Goal: Find specific page/section: Find specific page/section

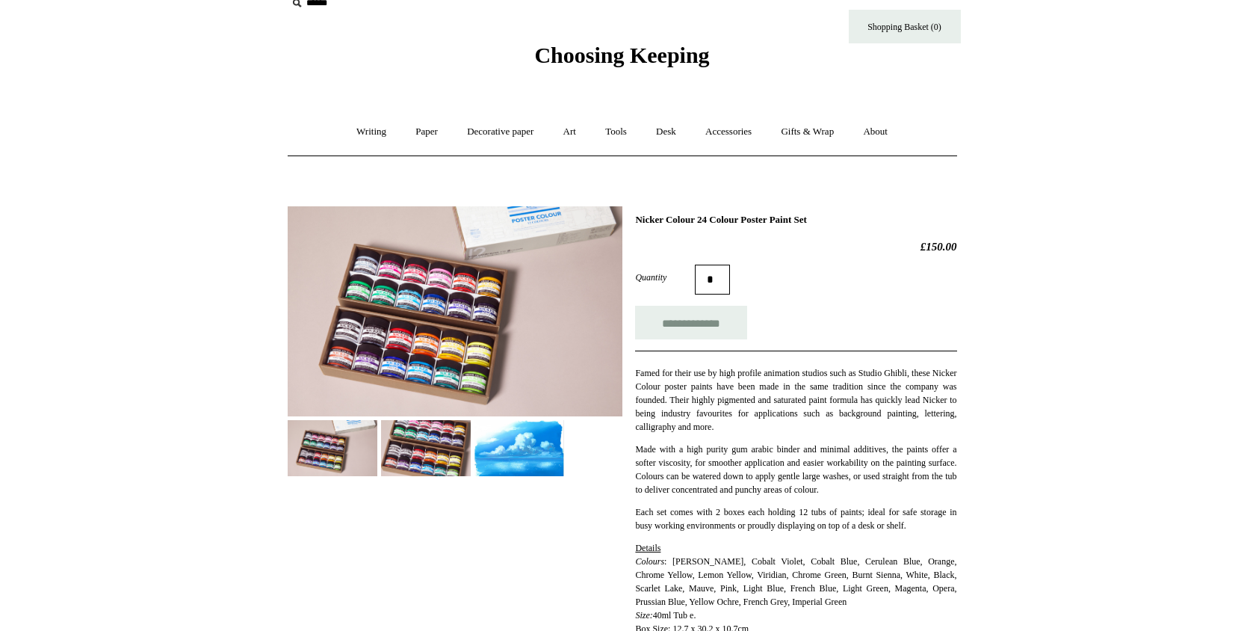
scroll to position [25, 0]
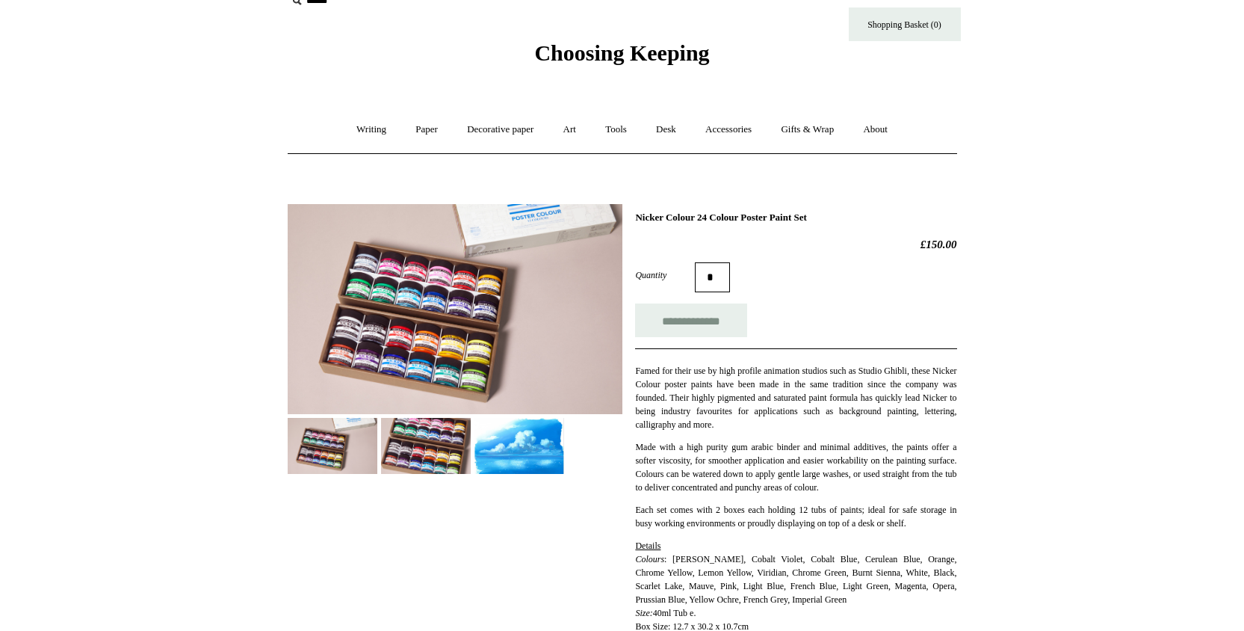
click at [434, 446] on img at bounding box center [426, 446] width 90 height 56
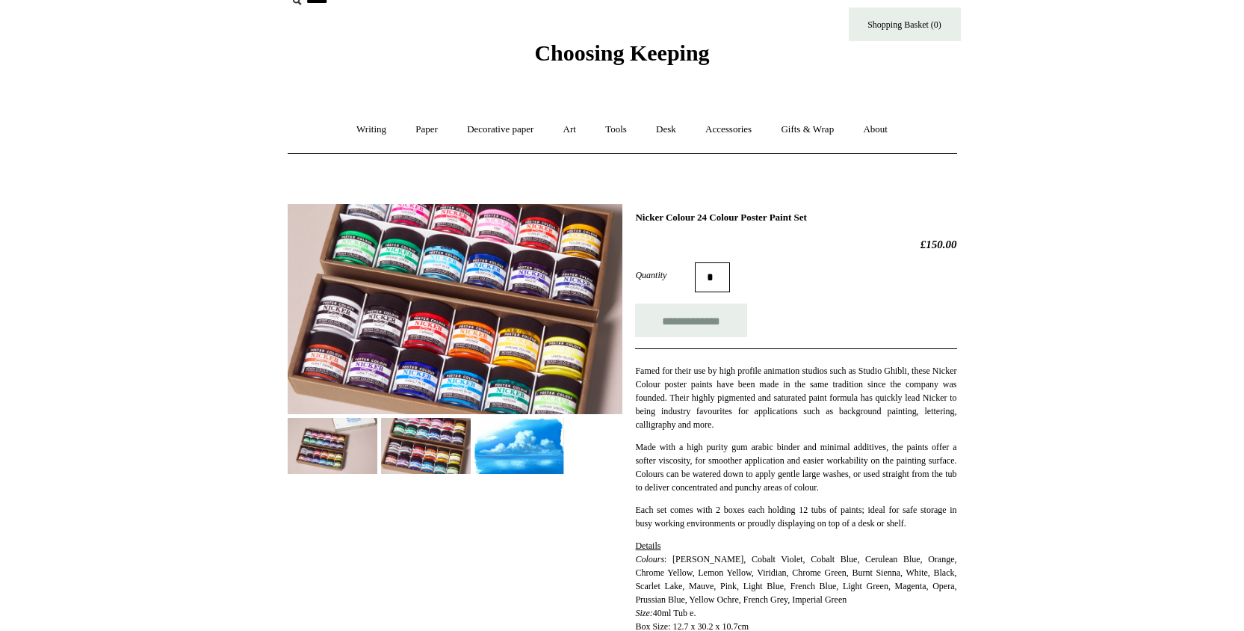
click at [513, 451] on img at bounding box center [520, 446] width 90 height 56
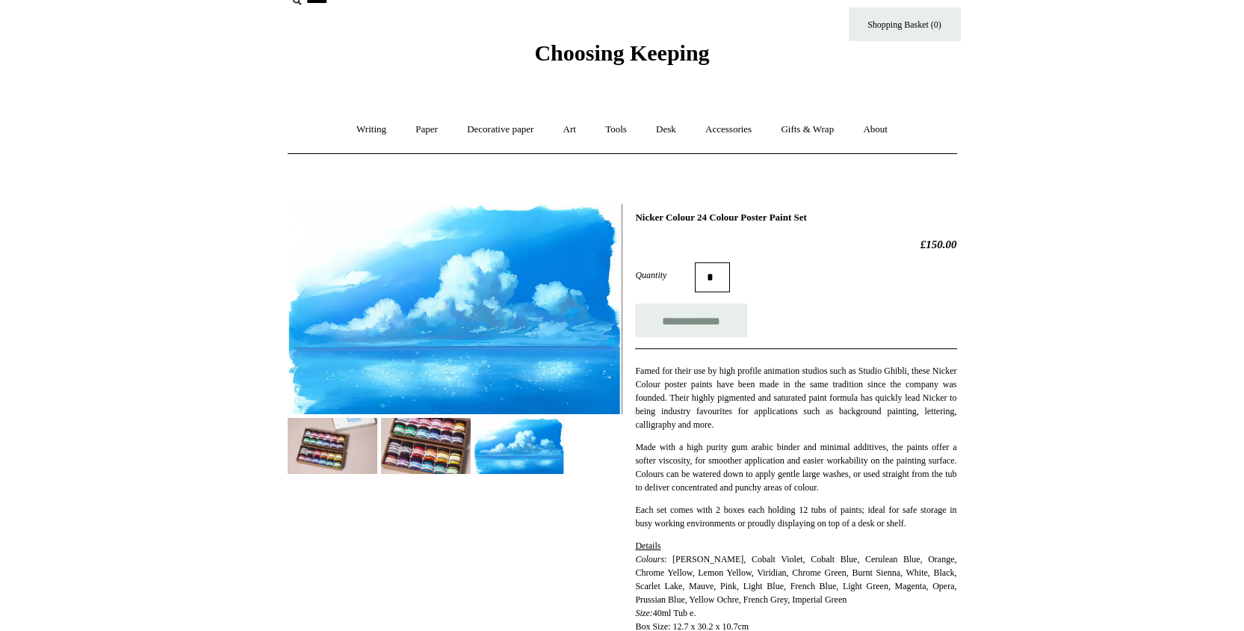
click at [323, 470] on img at bounding box center [333, 446] width 90 height 56
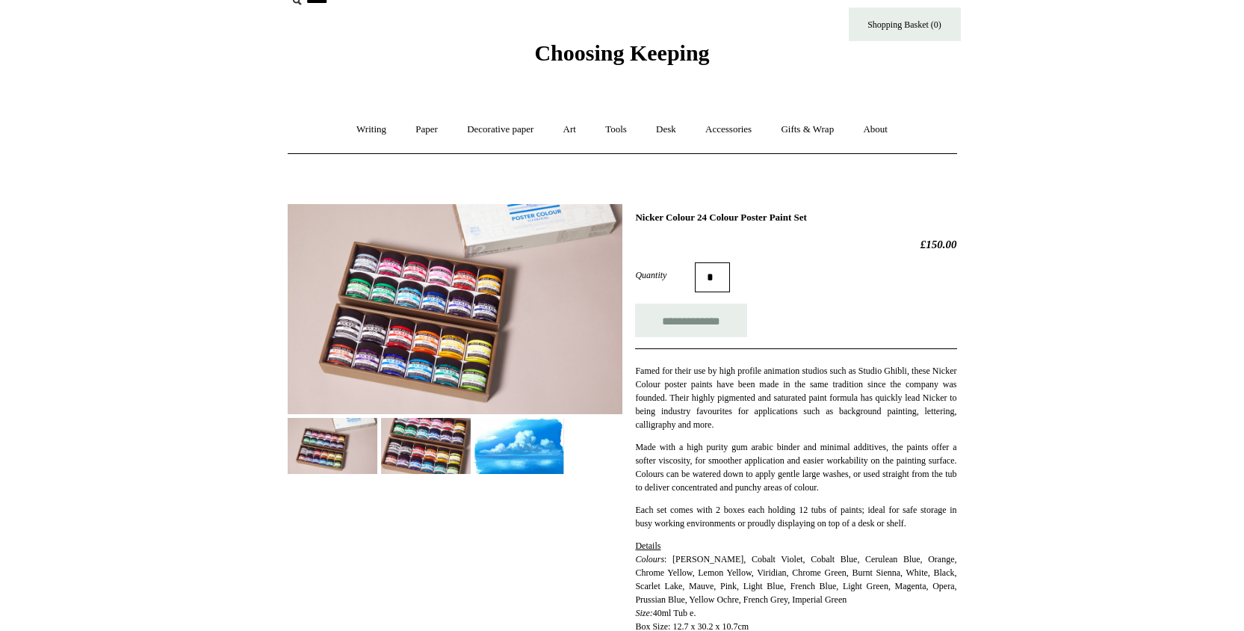
scroll to position [522, 0]
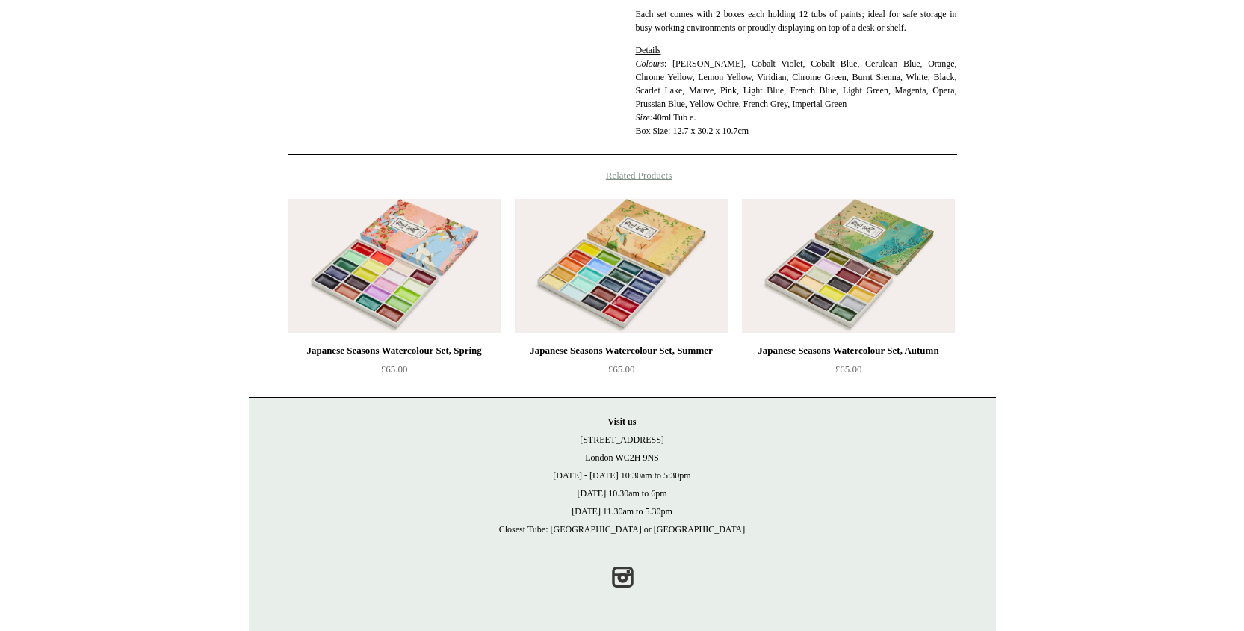
click at [630, 436] on p "Visit [GEOGRAPHIC_DATA][STREET_ADDRESS] [DATE] - [DATE] 10:30am to 5:30pm [DATE…" at bounding box center [622, 476] width 717 height 126
click at [618, 452] on p "Visit [GEOGRAPHIC_DATA][STREET_ADDRESS] [DATE] - [DATE] 10:30am to 5:30pm [DATE…" at bounding box center [622, 476] width 717 height 126
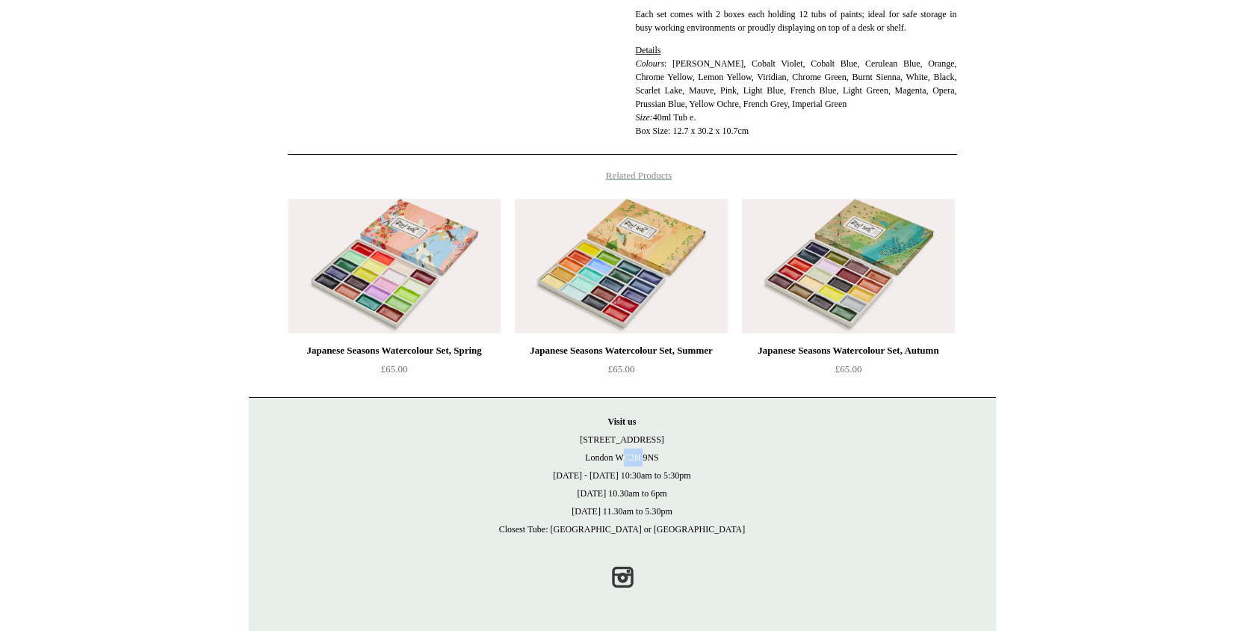
click at [618, 452] on p "Visit [GEOGRAPHIC_DATA][STREET_ADDRESS] [DATE] - [DATE] 10:30am to 5:30pm [DATE…" at bounding box center [622, 476] width 717 height 126
click at [623, 478] on p "Visit [GEOGRAPHIC_DATA][STREET_ADDRESS] [DATE] - [DATE] 10:30am to 5:30pm [DATE…" at bounding box center [622, 476] width 717 height 126
click at [623, 496] on p "Visit [GEOGRAPHIC_DATA][STREET_ADDRESS] [DATE] - [DATE] 10:30am to 5:30pm [DATE…" at bounding box center [622, 476] width 717 height 126
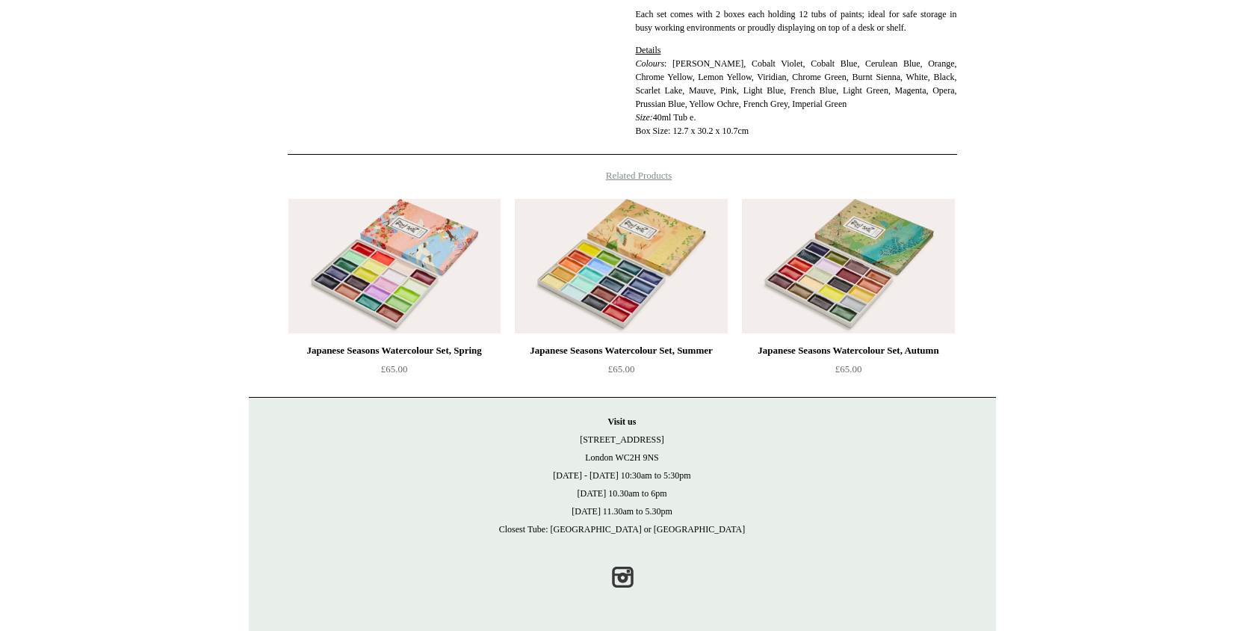
click at [623, 496] on p "Visit [GEOGRAPHIC_DATA][STREET_ADDRESS] [DATE] - [DATE] 10:30am to 5:30pm [DATE…" at bounding box center [622, 476] width 717 height 126
click at [829, 456] on p "Visit [GEOGRAPHIC_DATA][STREET_ADDRESS] [DATE] - [DATE] 10:30am to 5:30pm [DATE…" at bounding box center [622, 476] width 717 height 126
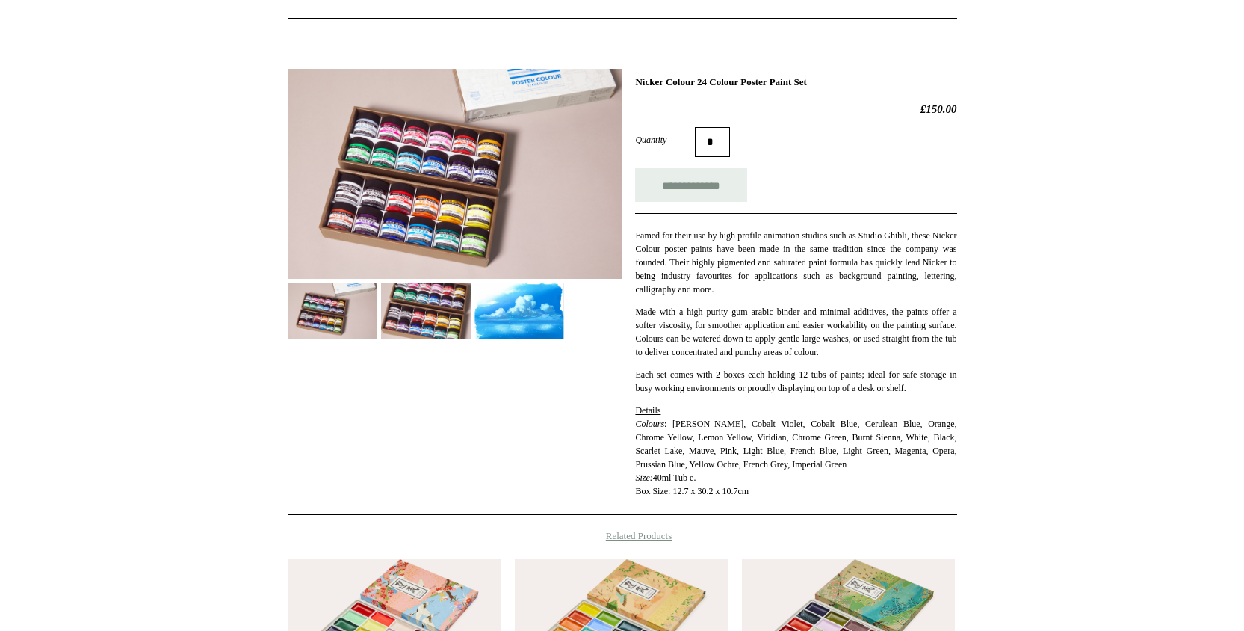
scroll to position [60, 0]
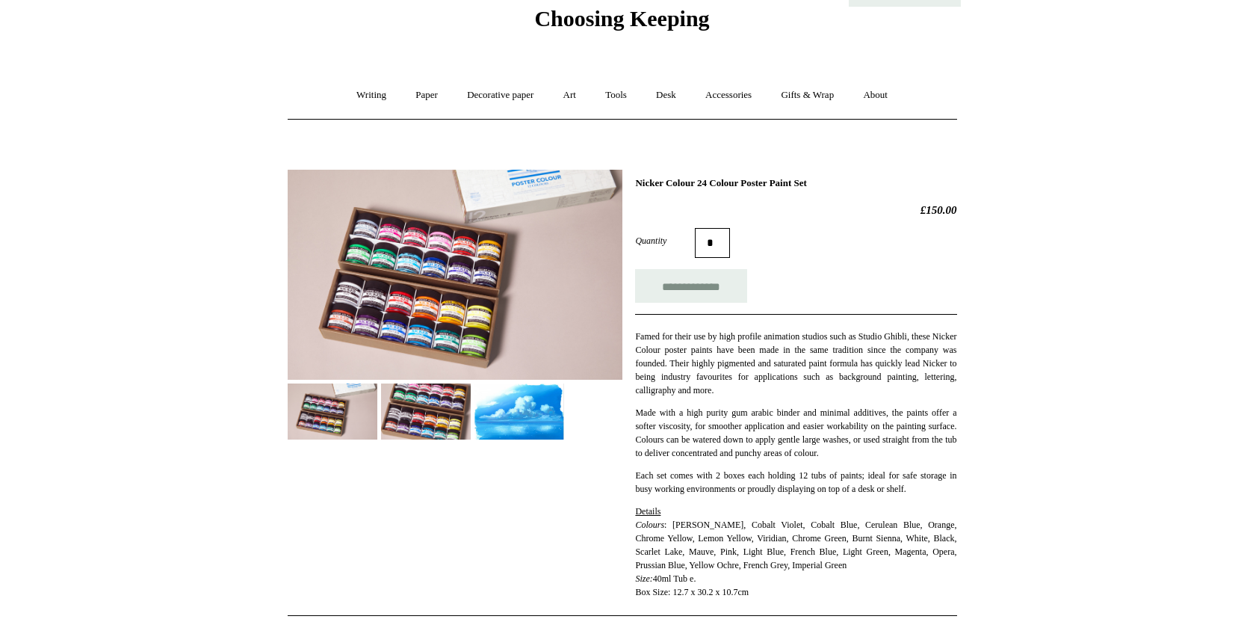
click at [398, 408] on img at bounding box center [426, 411] width 90 height 56
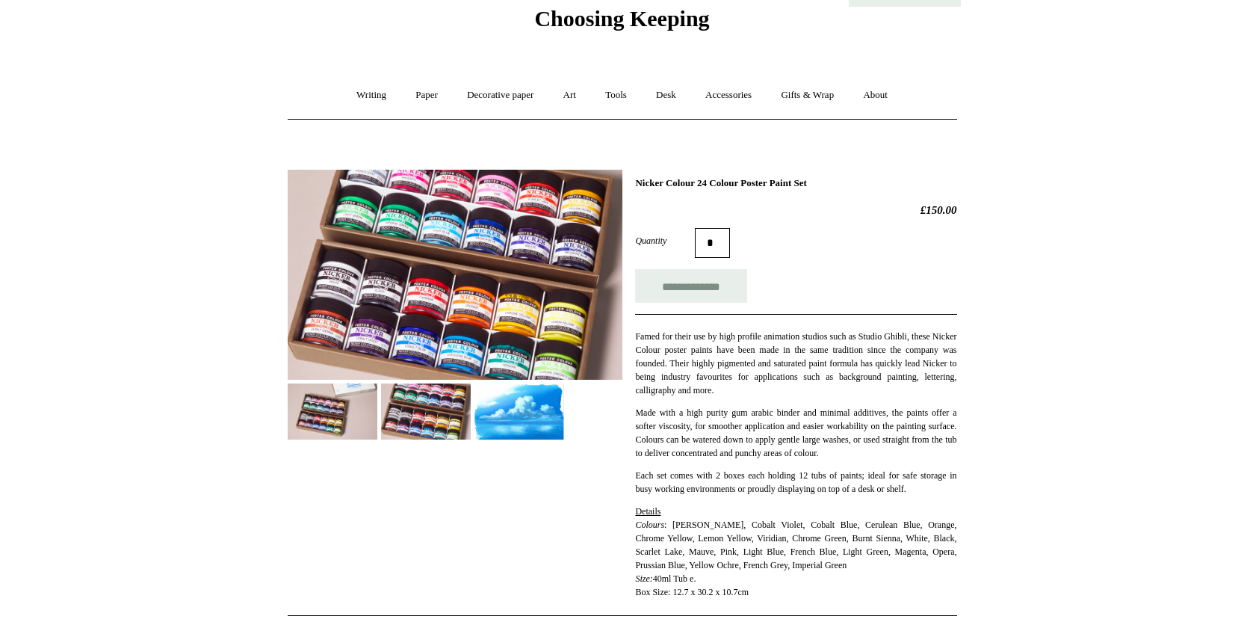
click at [507, 422] on img at bounding box center [520, 411] width 90 height 56
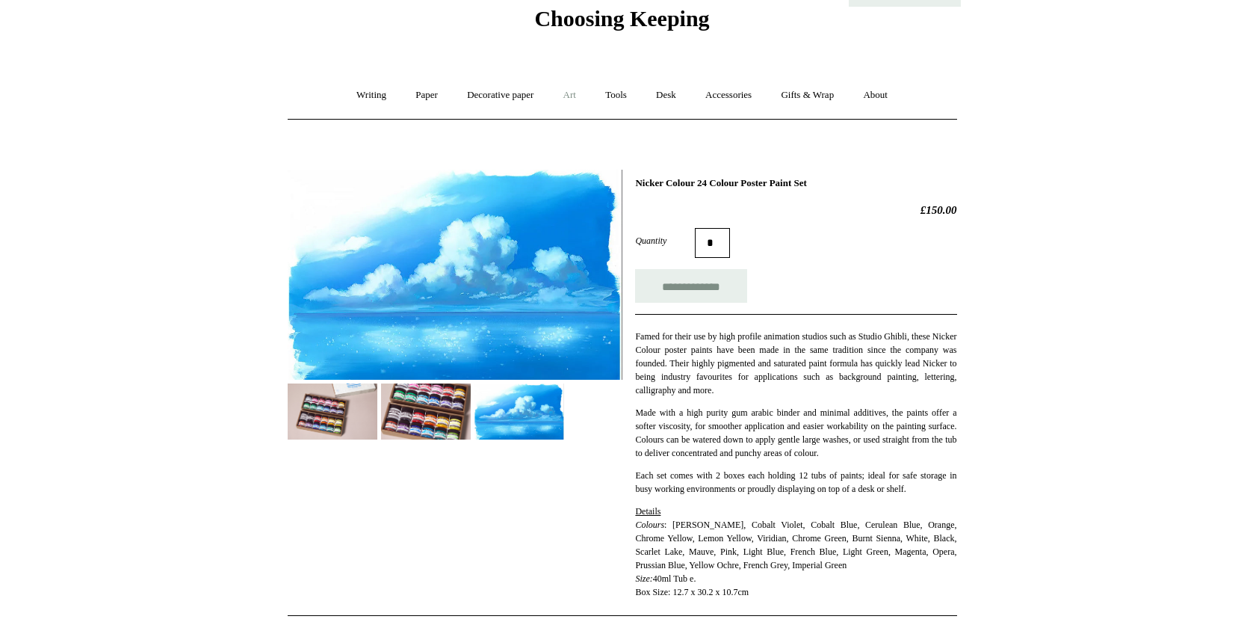
click at [576, 90] on link "Art +" at bounding box center [570, 95] width 40 height 40
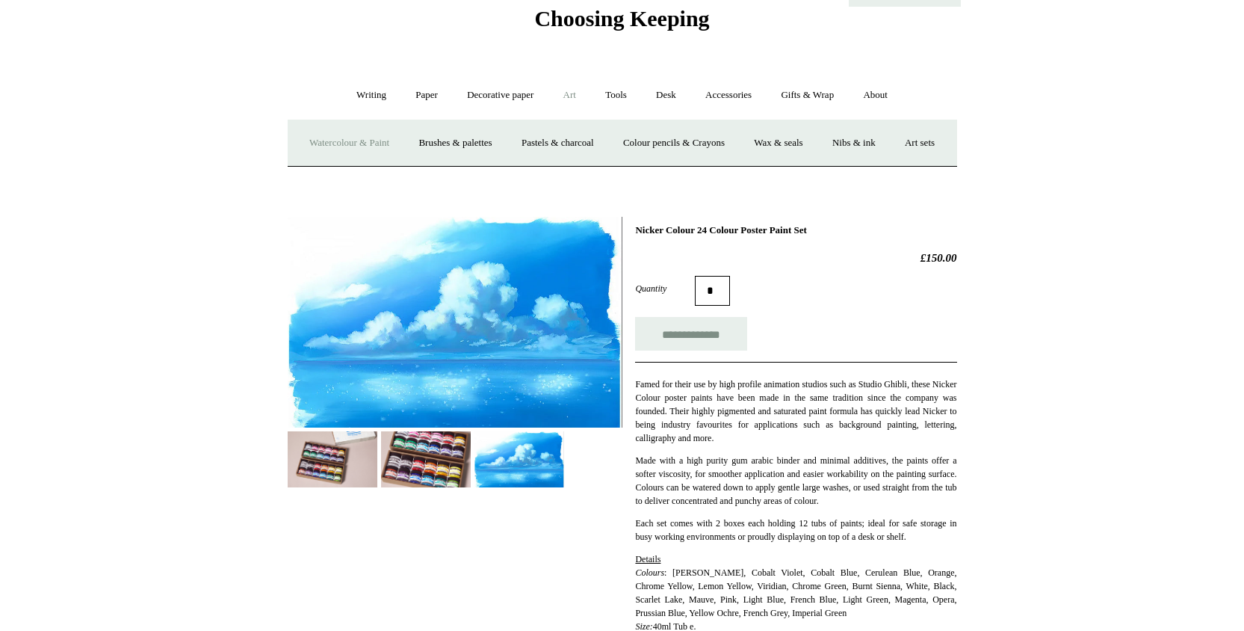
click at [383, 143] on link "Watercolour & Paint" at bounding box center [349, 143] width 107 height 40
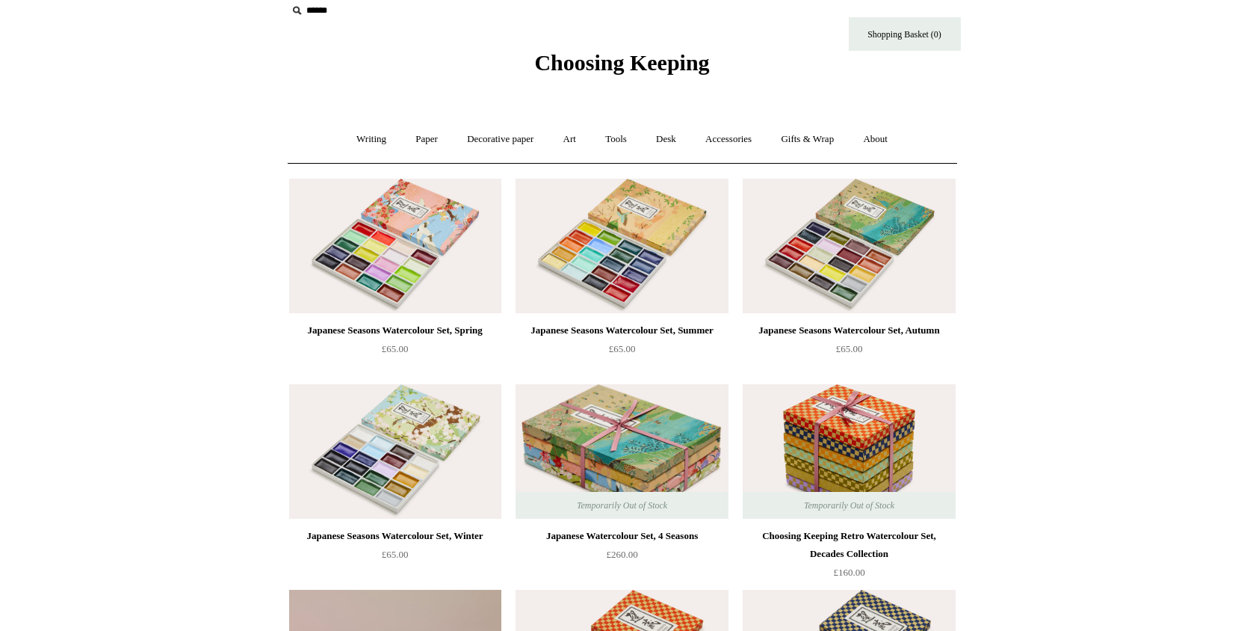
scroll to position [16, 0]
